Goal: Task Accomplishment & Management: Manage account settings

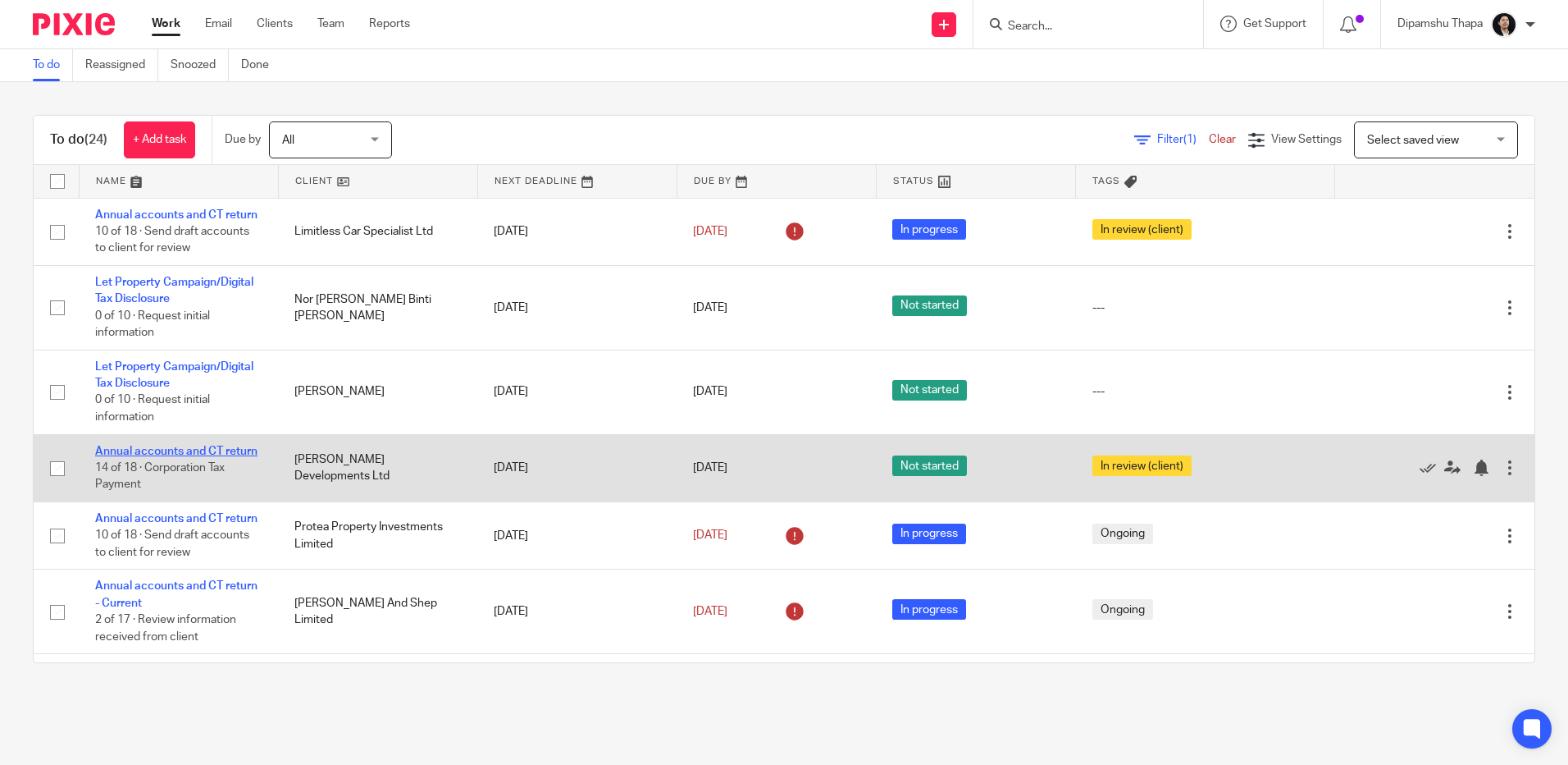
click at [134, 457] on link "Annual accounts and CT return" at bounding box center [176, 451] width 163 height 12
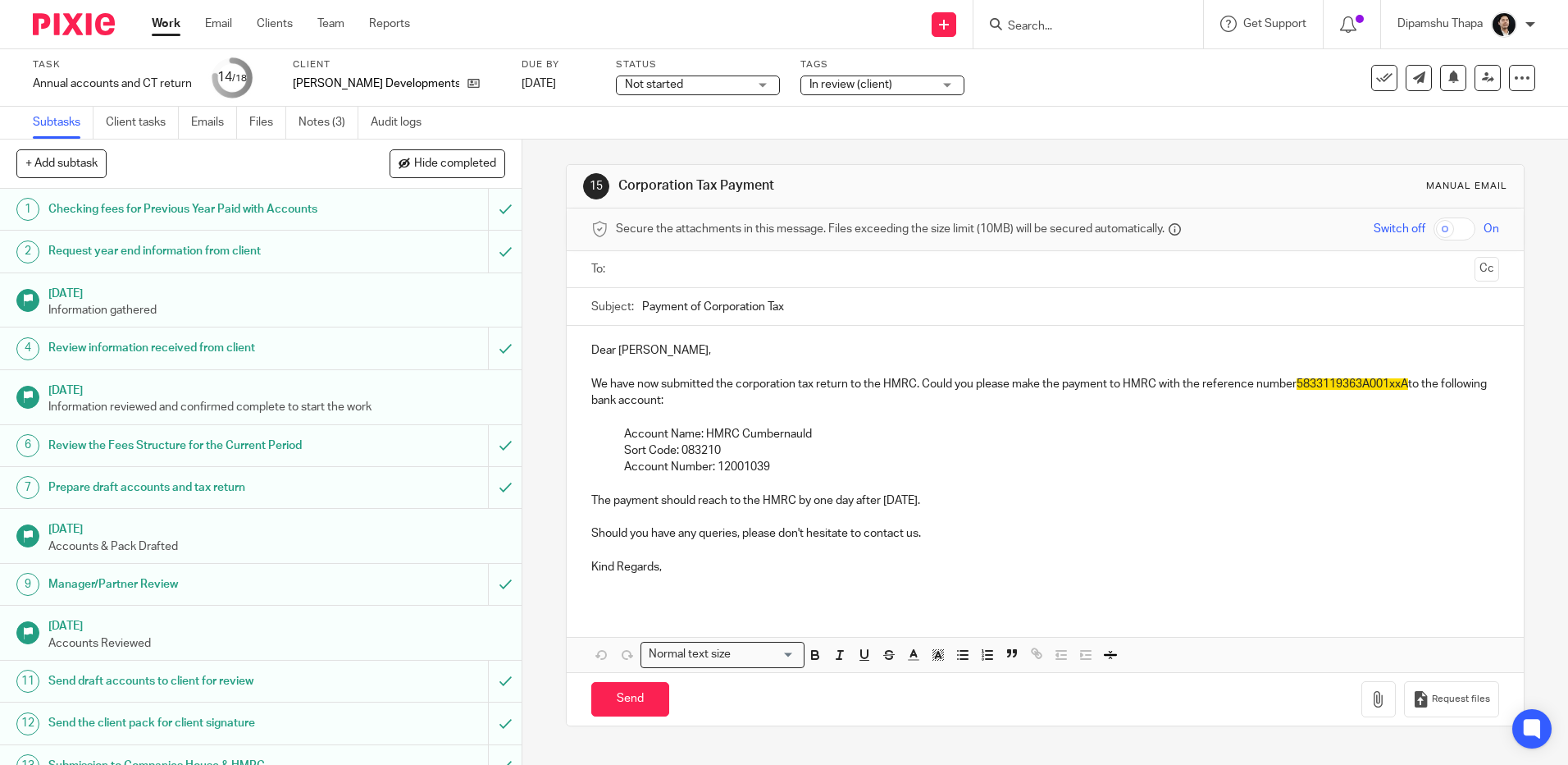
click at [859, 79] on span "In review (client)" at bounding box center [871, 85] width 123 height 17
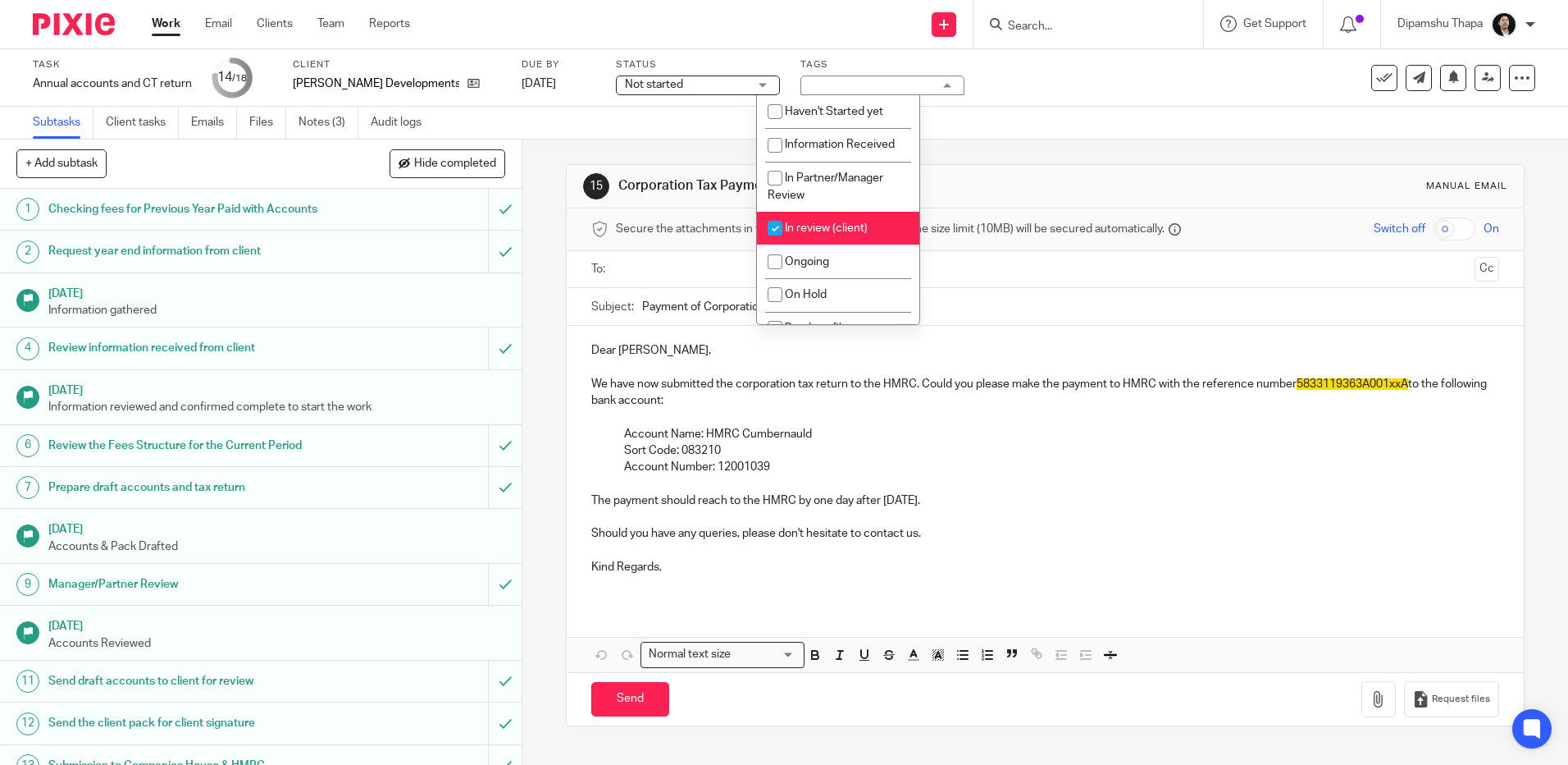
click at [820, 226] on span "In review (client)" at bounding box center [827, 229] width 83 height 12
checkbox input "false"
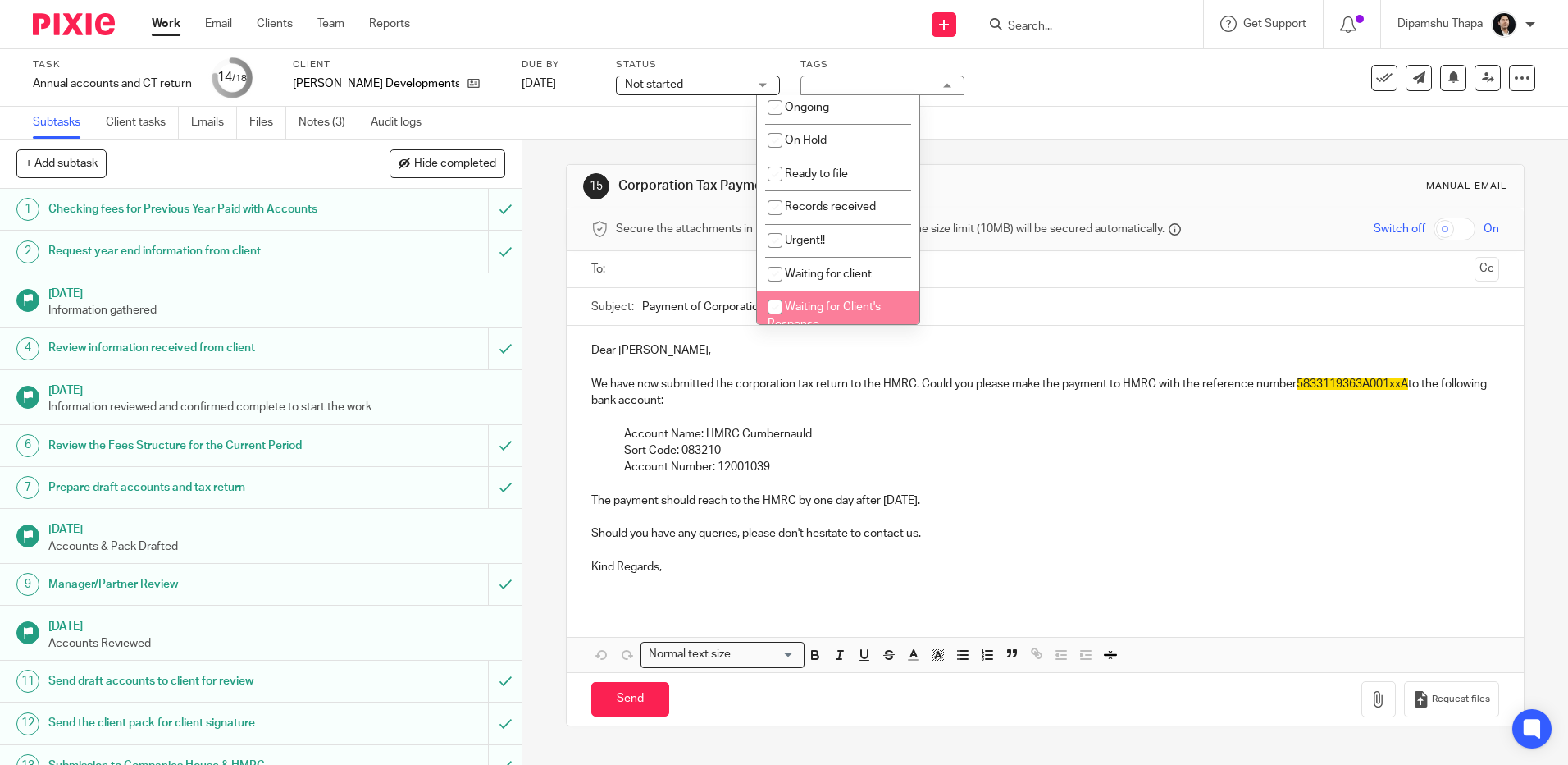
scroll to position [126, 0]
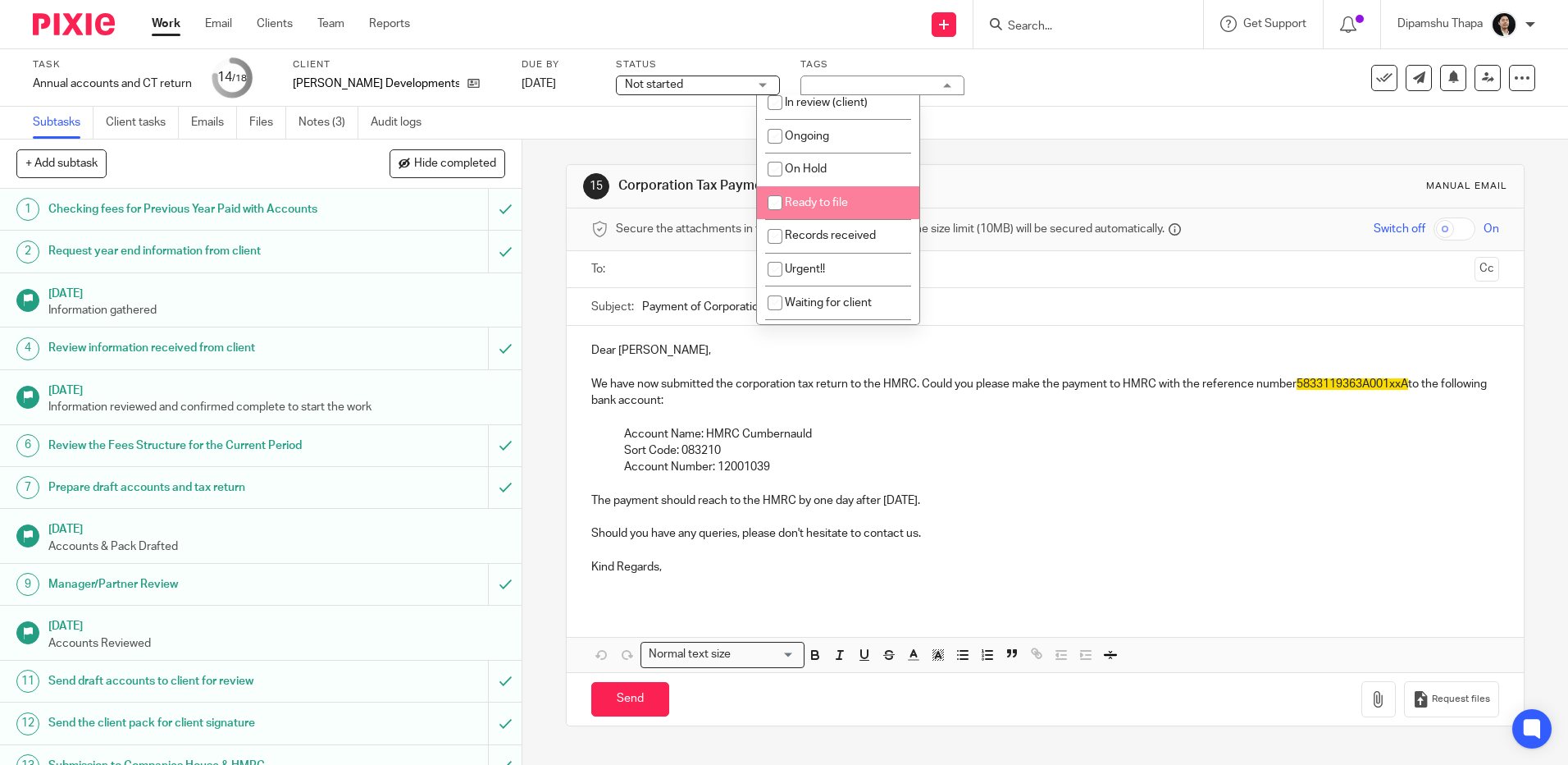
click at [832, 198] on span "Ready to file" at bounding box center [816, 202] width 63 height 12
checkbox input "true"
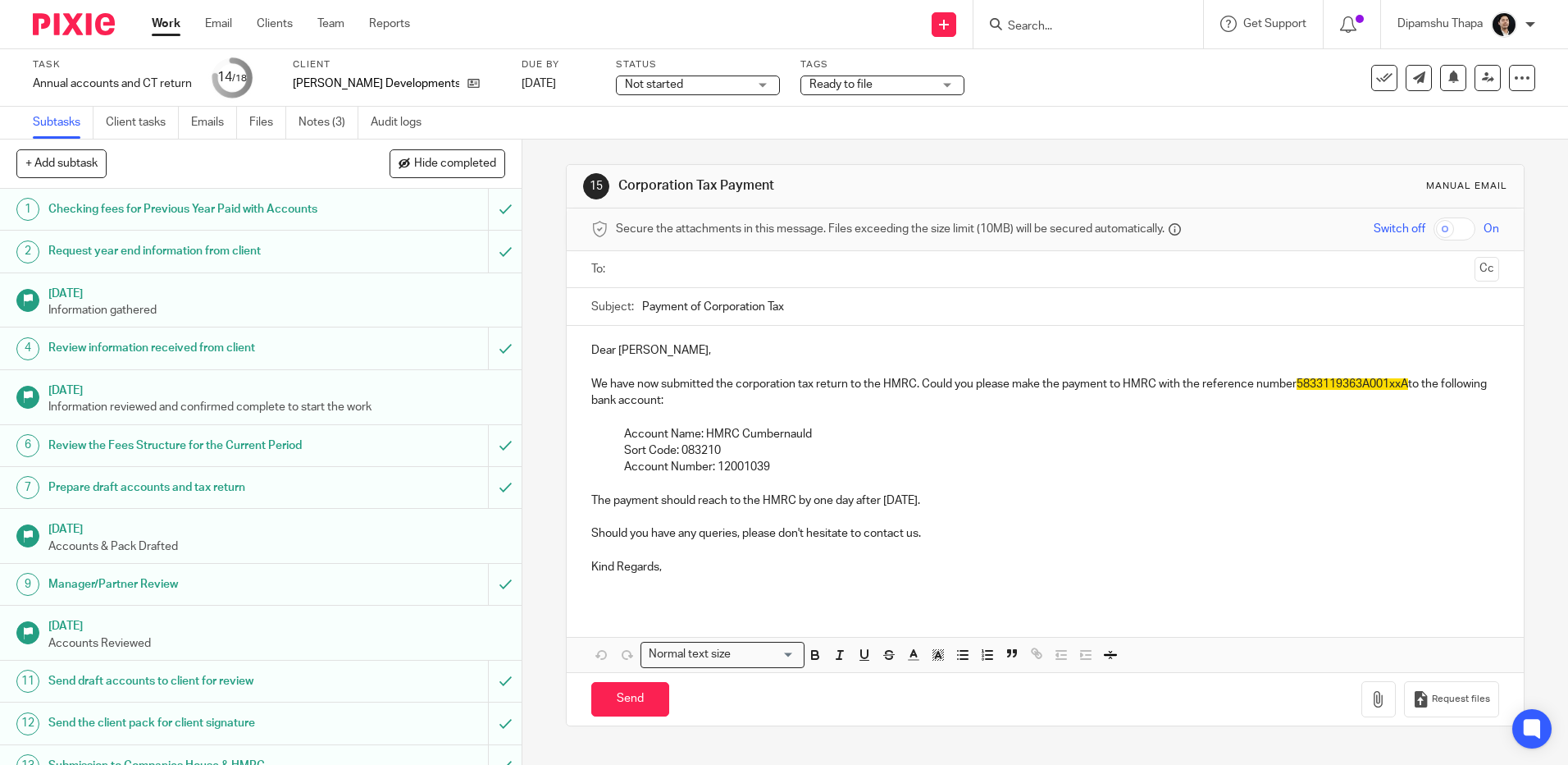
click at [1025, 141] on div "15 Corporation Tax Payment Manual email Secure the attachments in this message.…" at bounding box center [1045, 444] width 958 height 611
click at [45, 30] on img at bounding box center [74, 24] width 82 height 22
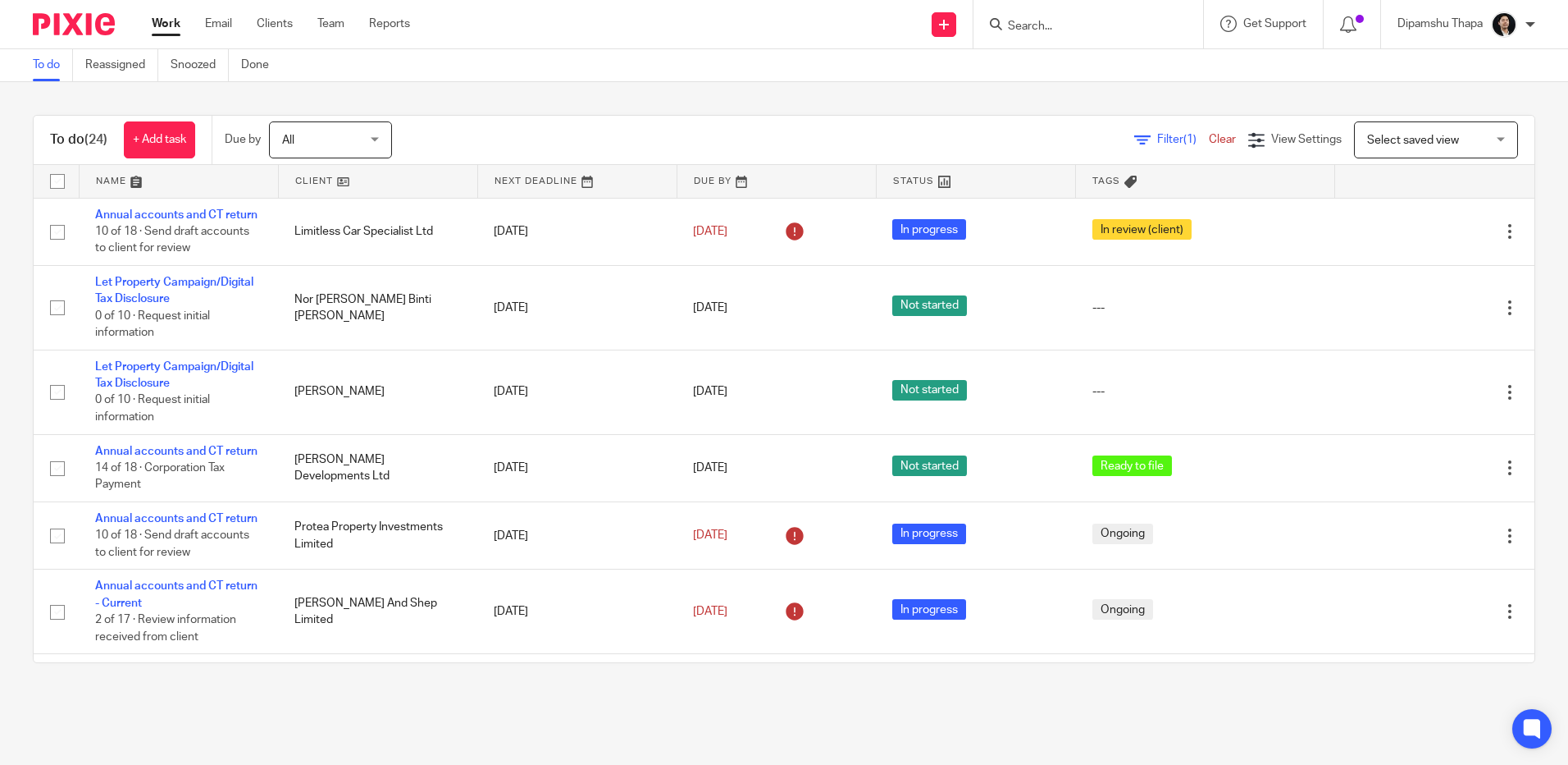
scroll to position [82, 0]
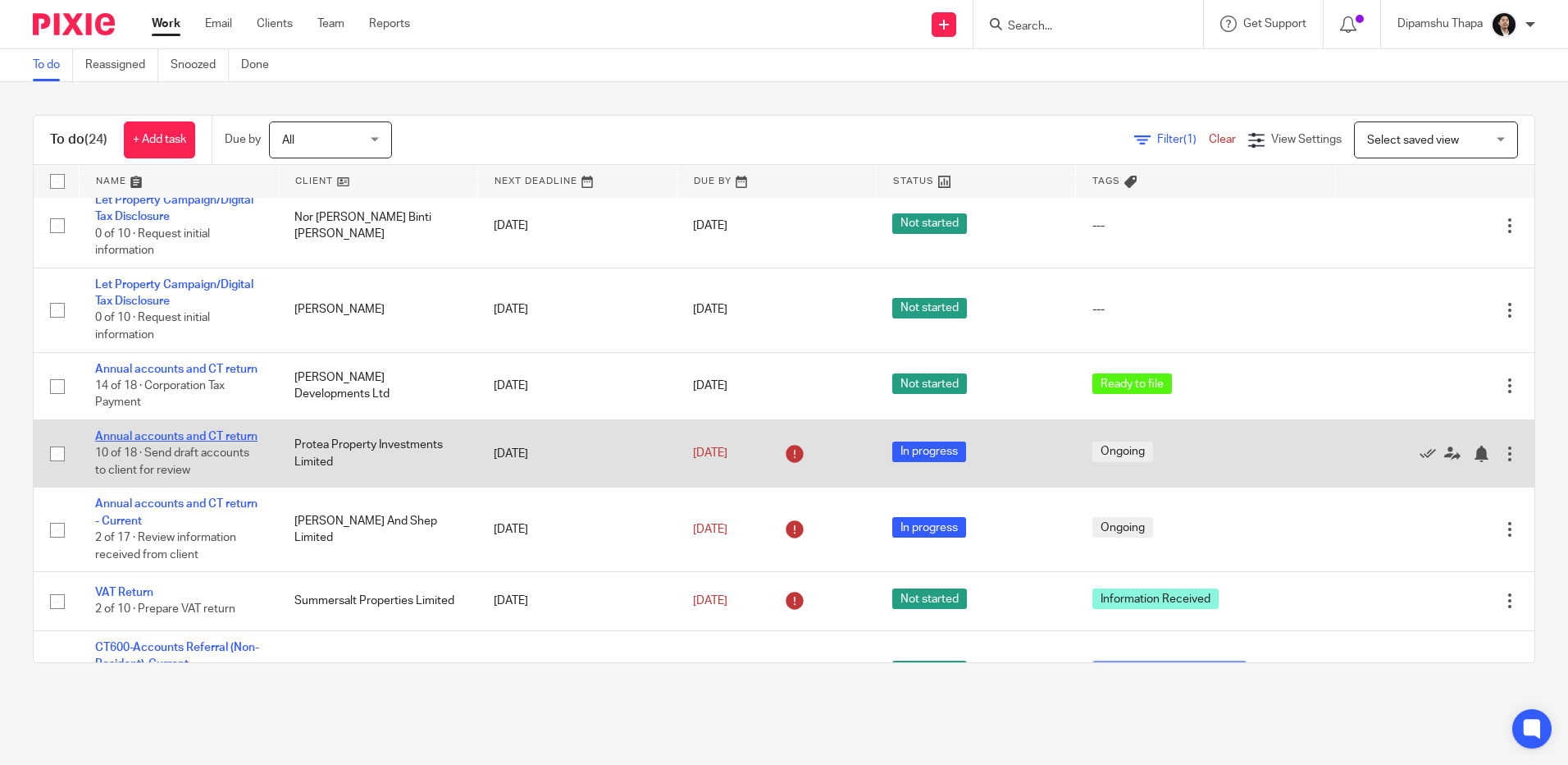
click at [164, 443] on link "Annual accounts and CT return" at bounding box center [176, 437] width 163 height 12
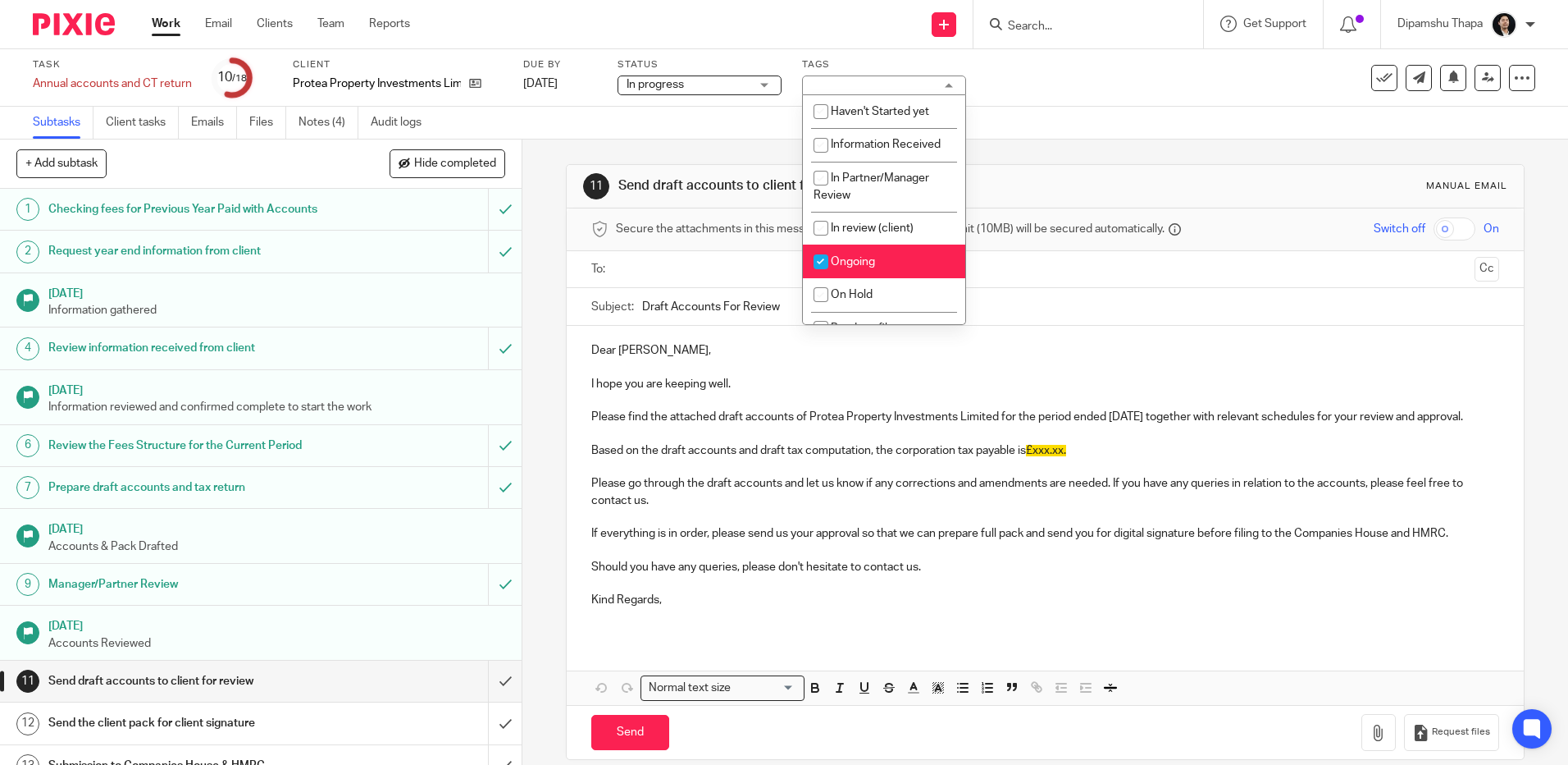
click at [863, 269] on li "Ongoing" at bounding box center [885, 261] width 163 height 34
checkbox input "false"
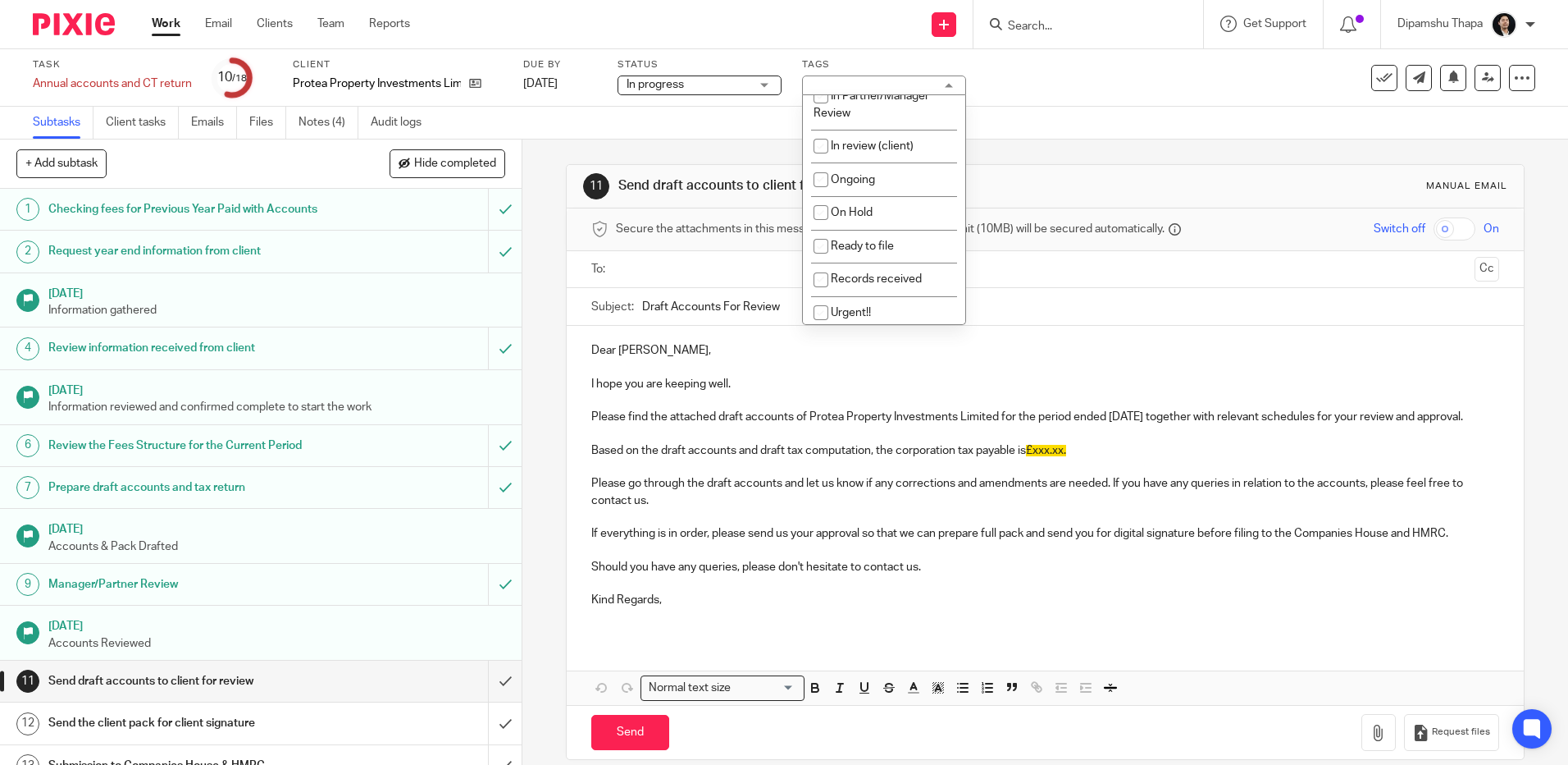
scroll to position [165, 0]
click at [880, 165] on span "Ready to file" at bounding box center [862, 165] width 63 height 12
checkbox input "true"
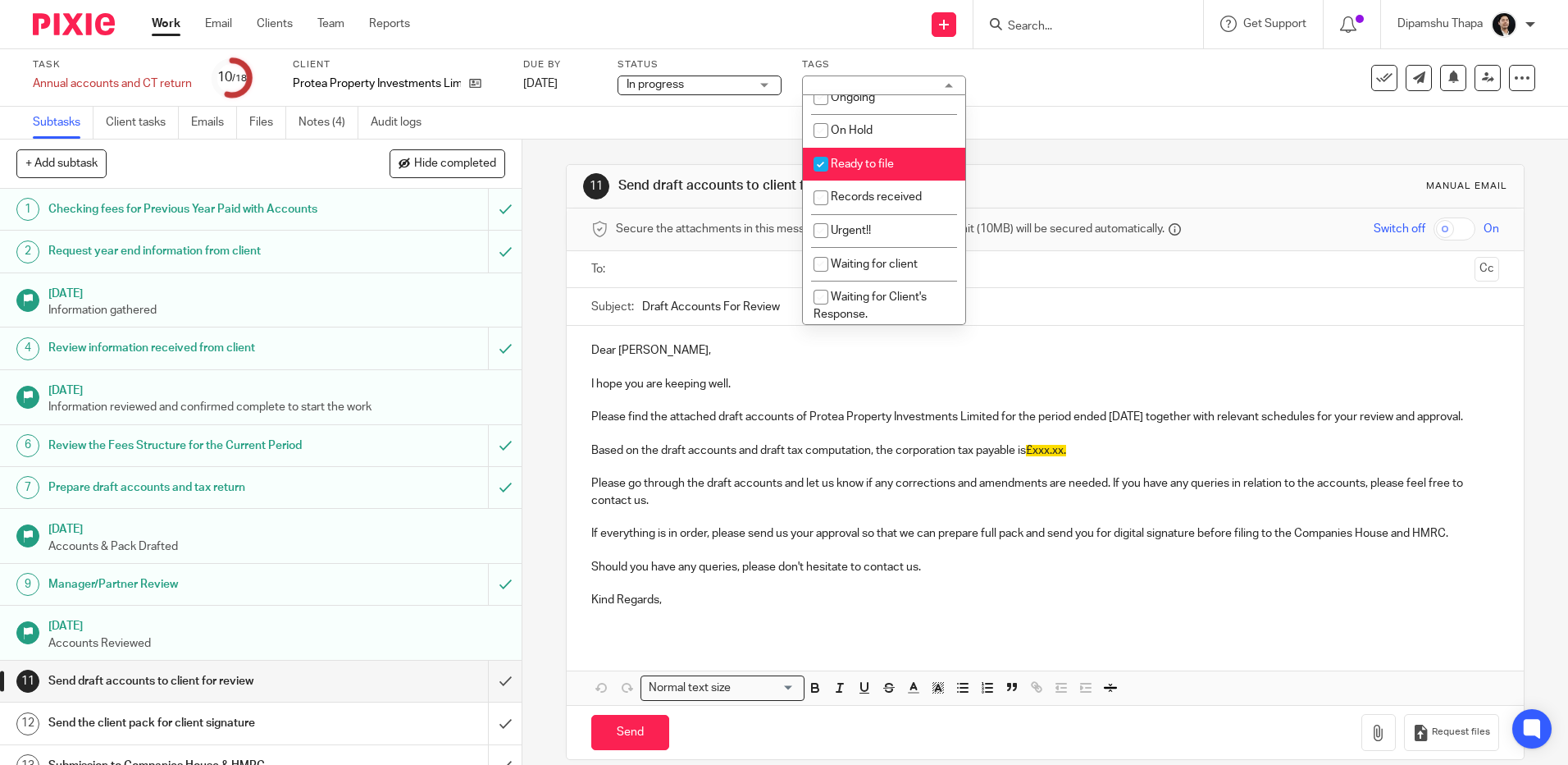
click at [1071, 139] on div "11 Send draft accounts to client for review Manual email Secure the attachments…" at bounding box center [1045, 462] width 958 height 645
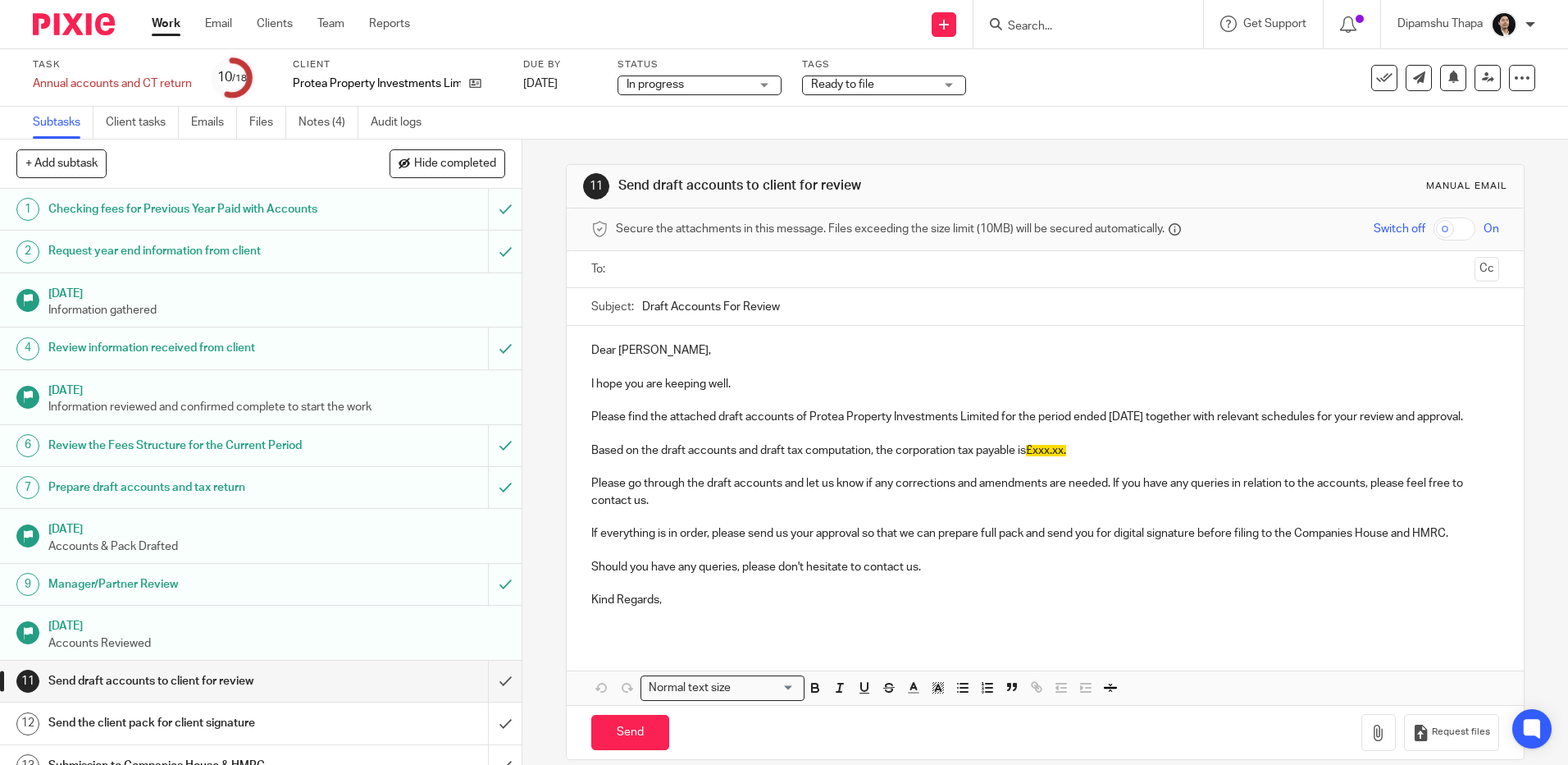
click at [38, 22] on img at bounding box center [74, 24] width 82 height 22
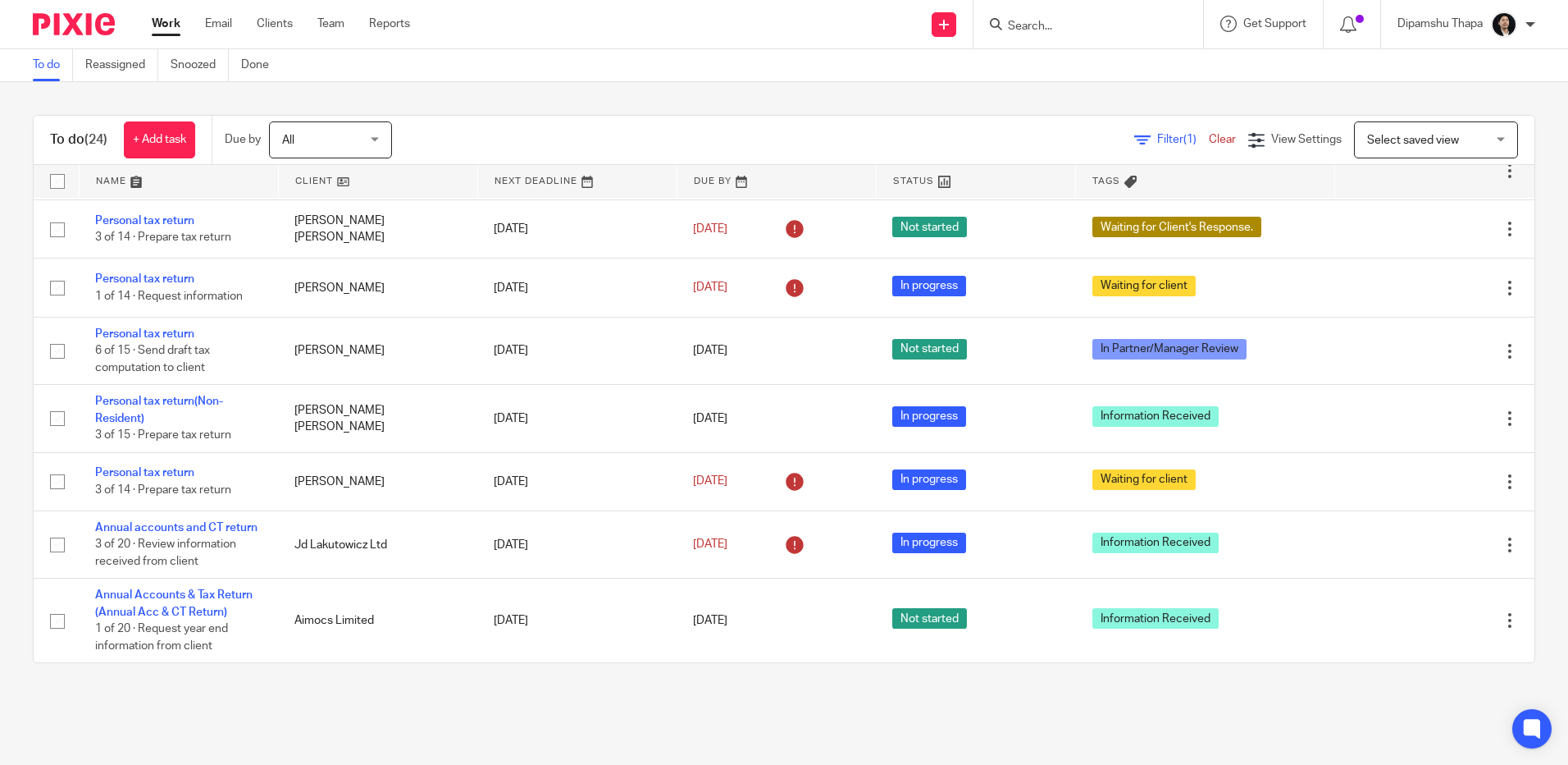
scroll to position [1423, 0]
